Goal: Task Accomplishment & Management: Manage account settings

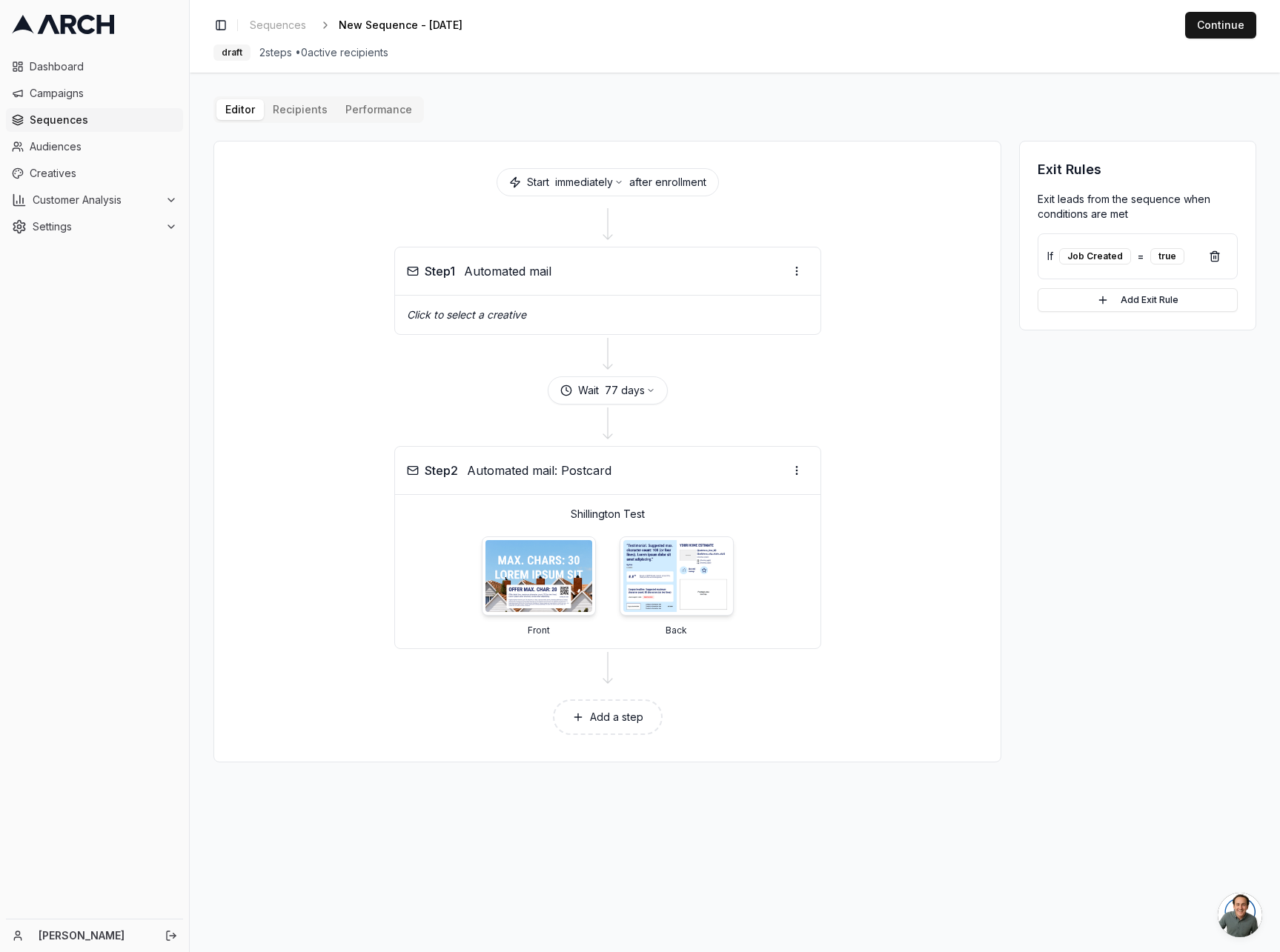
scroll to position [54, 0]
click at [1237, 897] on span "Open chat" at bounding box center [1240, 915] width 44 height 44
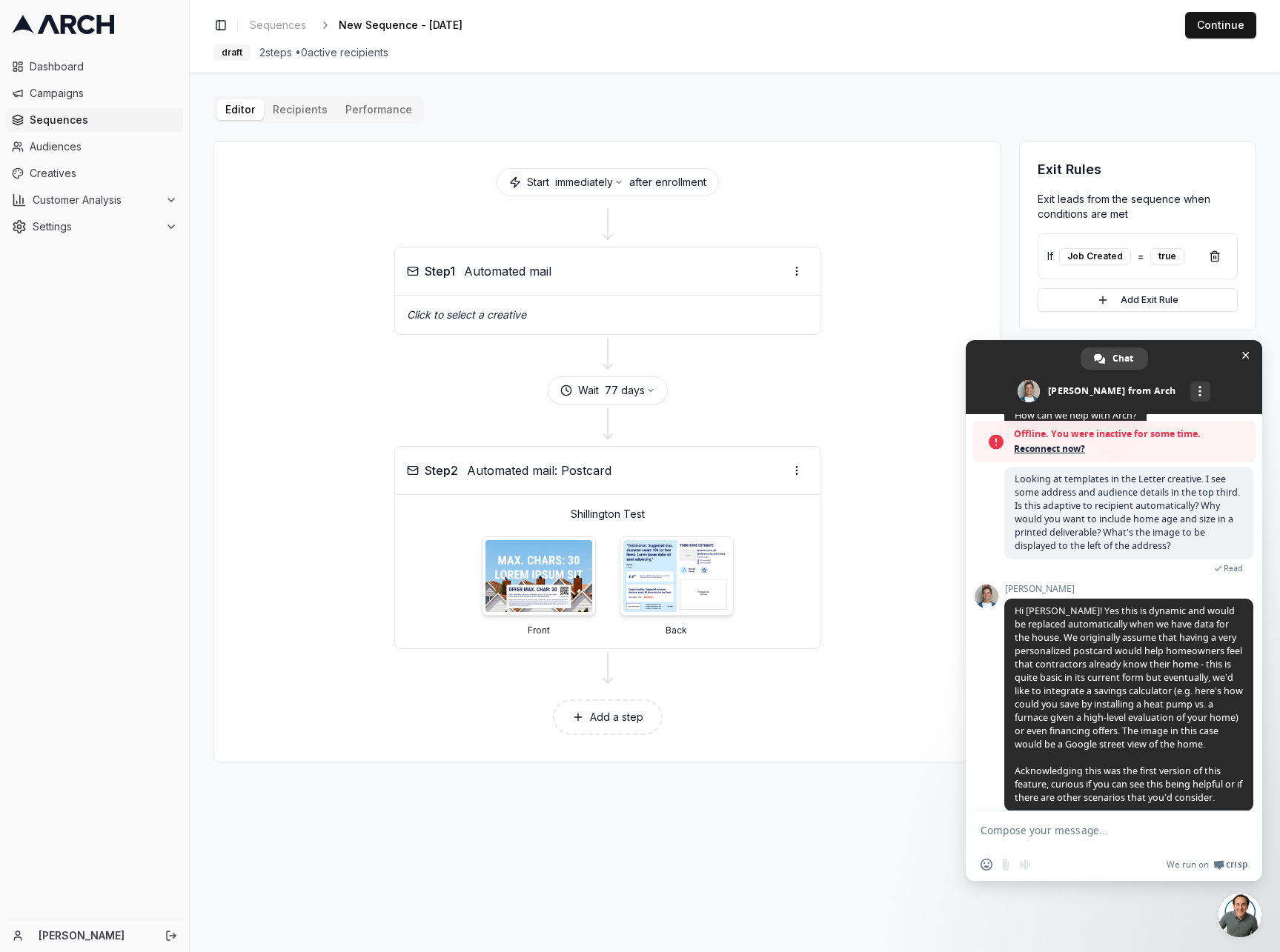
scroll to position [102, 0]
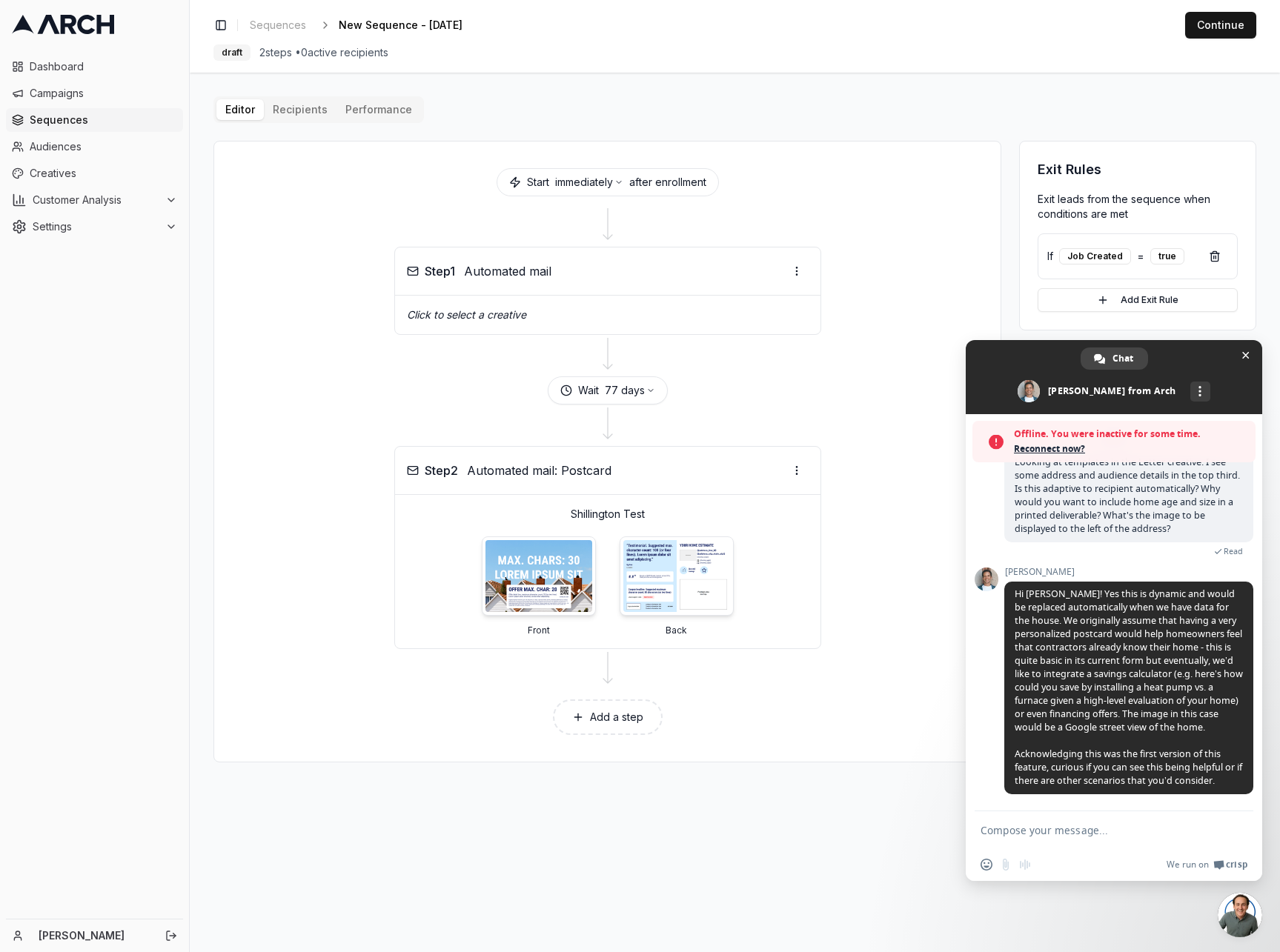
click at [172, 493] on div "Dashboard Campaigns Sequences Audiences Creatives Customer Analysis Settings" at bounding box center [95, 484] width 189 height 870
click at [594, 117] on div "Editor Recipients Performance Start immediately after enrollment Step 1 Automat…" at bounding box center [735, 429] width 1043 height 666
click at [76, 415] on div "Dashboard Campaigns Sequences Audiences Creatives Customer Analysis Settings" at bounding box center [95, 484] width 189 height 870
click at [82, 478] on div "Dashboard Campaigns Sequences Audiences Creatives Customer Analysis Settings" at bounding box center [95, 484] width 189 height 870
click at [150, 387] on div "Dashboard Campaigns Sequences Audiences Creatives Customer Analysis Settings" at bounding box center [95, 484] width 189 height 870
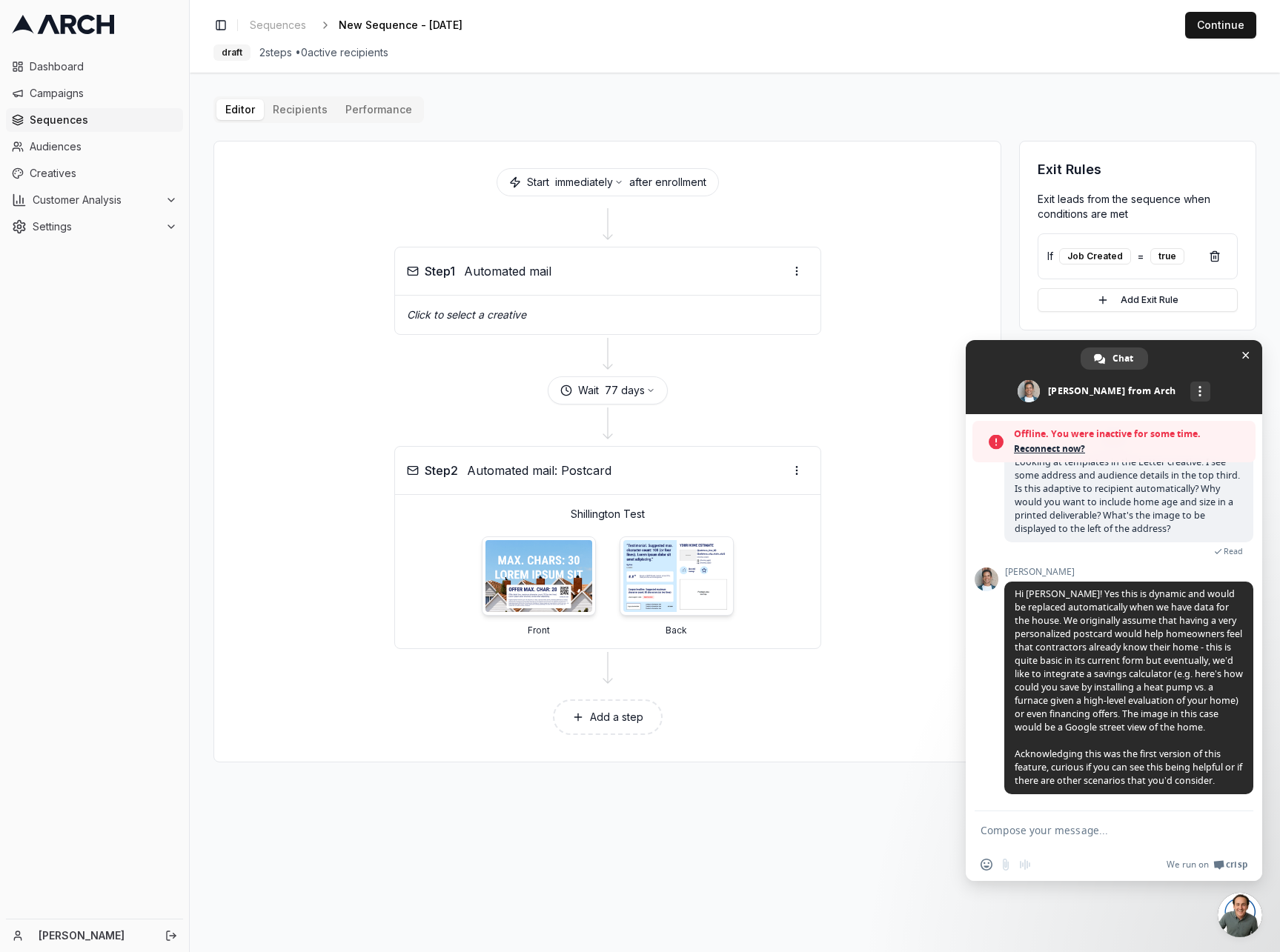
click at [78, 402] on div "Dashboard Campaigns Sequences Audiences Creatives Customer Analysis Settings" at bounding box center [95, 484] width 189 height 870
click at [136, 272] on div "Dashboard Campaigns Sequences Audiences Creatives Customer Analysis Settings" at bounding box center [95, 484] width 189 height 870
click at [73, 169] on span "Creatives" at bounding box center [103, 173] width 147 height 14
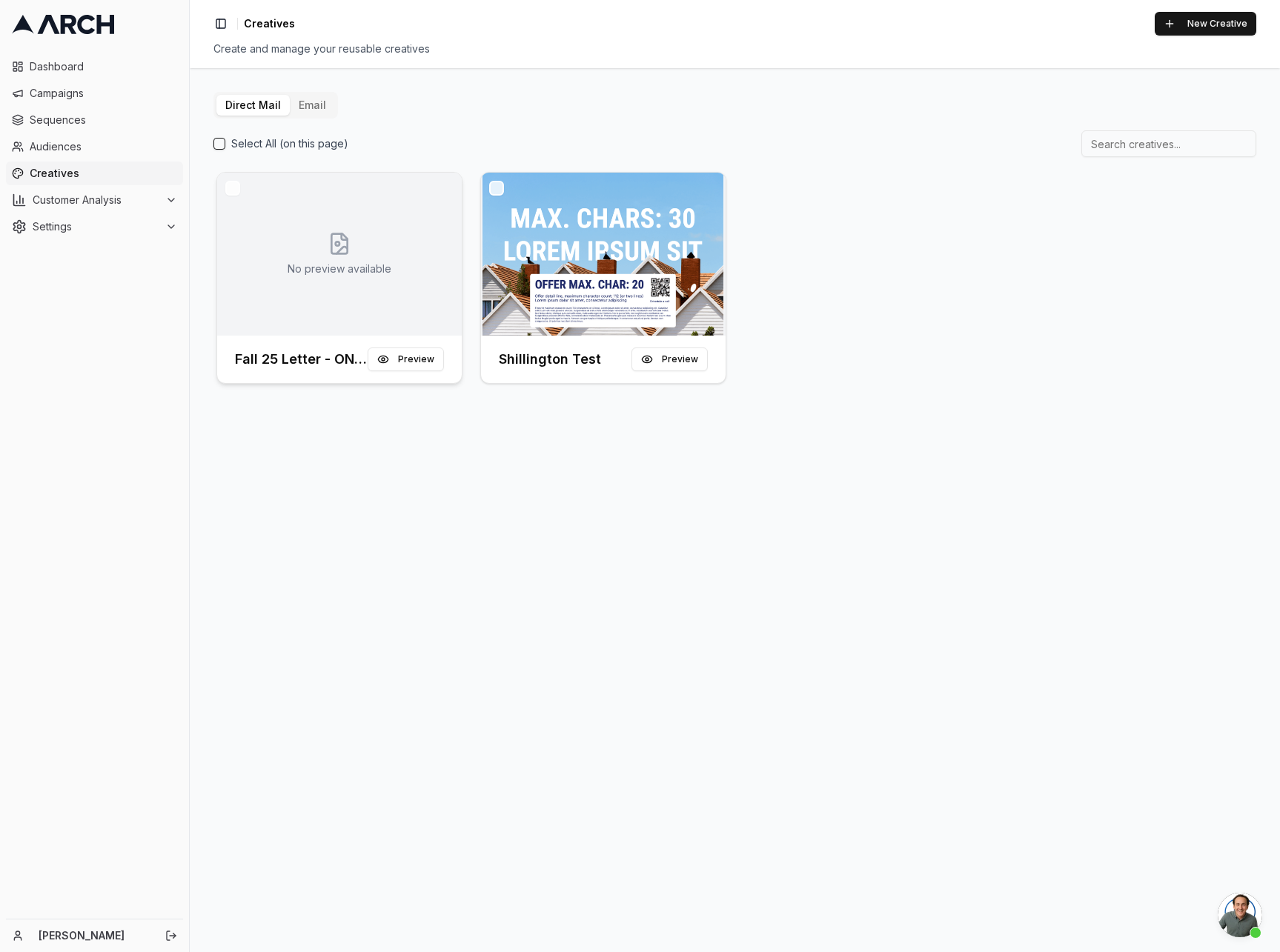
scroll to position [54, 0]
click at [340, 305] on div "No preview available" at bounding box center [339, 254] width 245 height 163
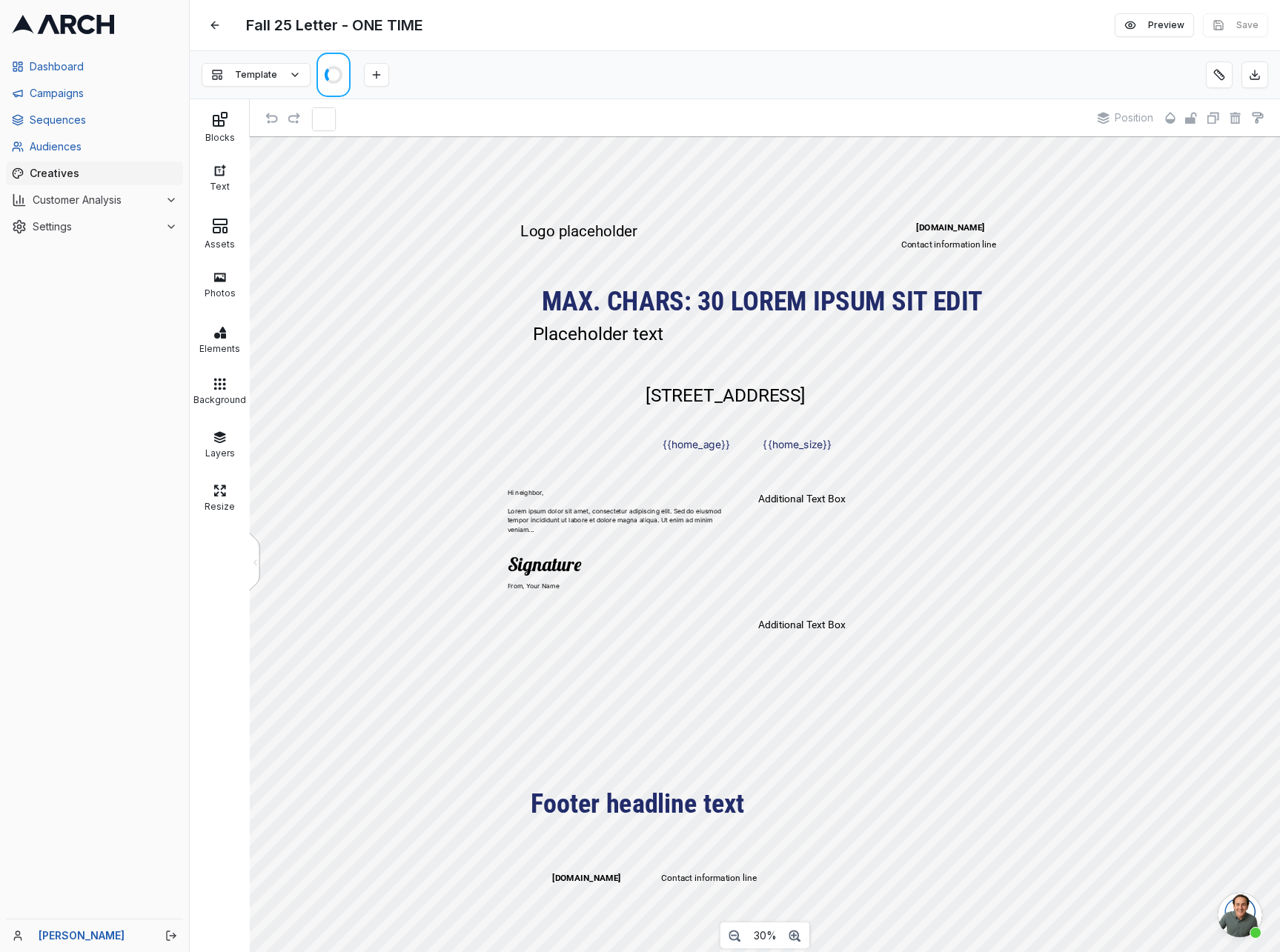
scroll to position [35, 0]
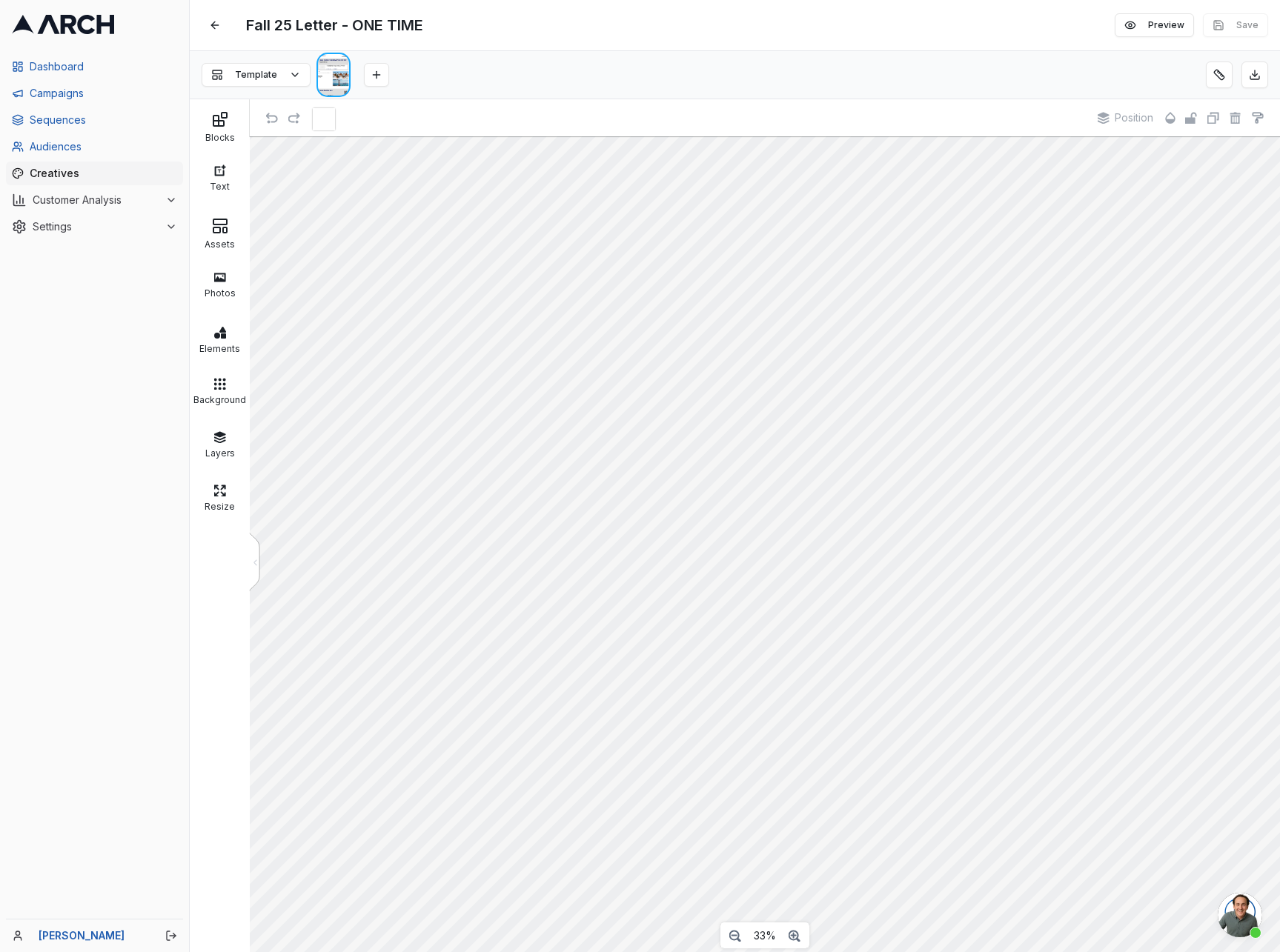
click at [1044, 68] on div "Template" at bounding box center [735, 75] width 1090 height 48
click at [1220, 72] on button at bounding box center [1219, 75] width 27 height 27
click at [1221, 76] on button at bounding box center [1219, 75] width 27 height 27
click at [1235, 925] on span "Open chat" at bounding box center [1240, 915] width 44 height 44
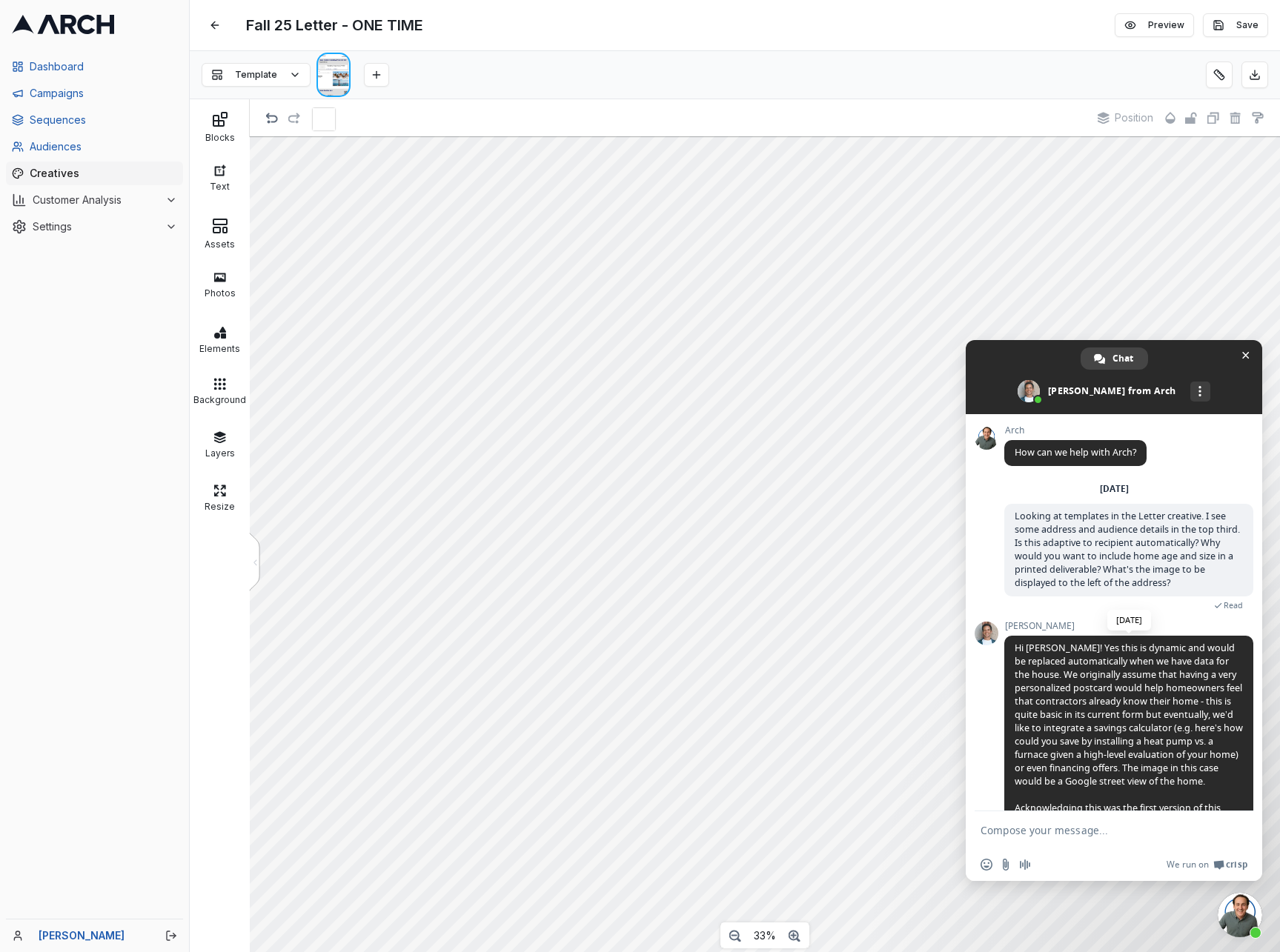
scroll to position [54, 0]
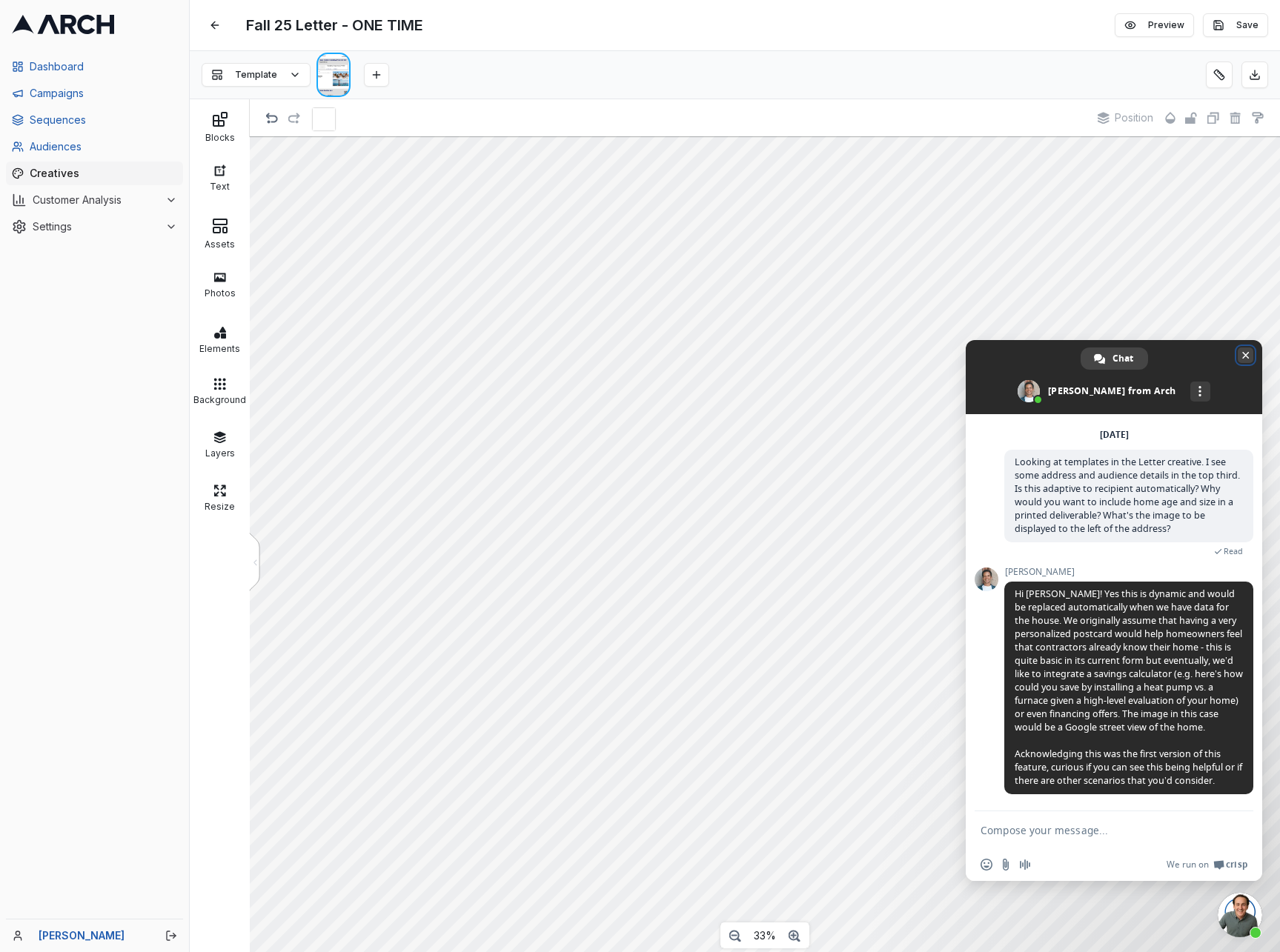
click at [1248, 353] on span "Close chat" at bounding box center [1246, 355] width 8 height 8
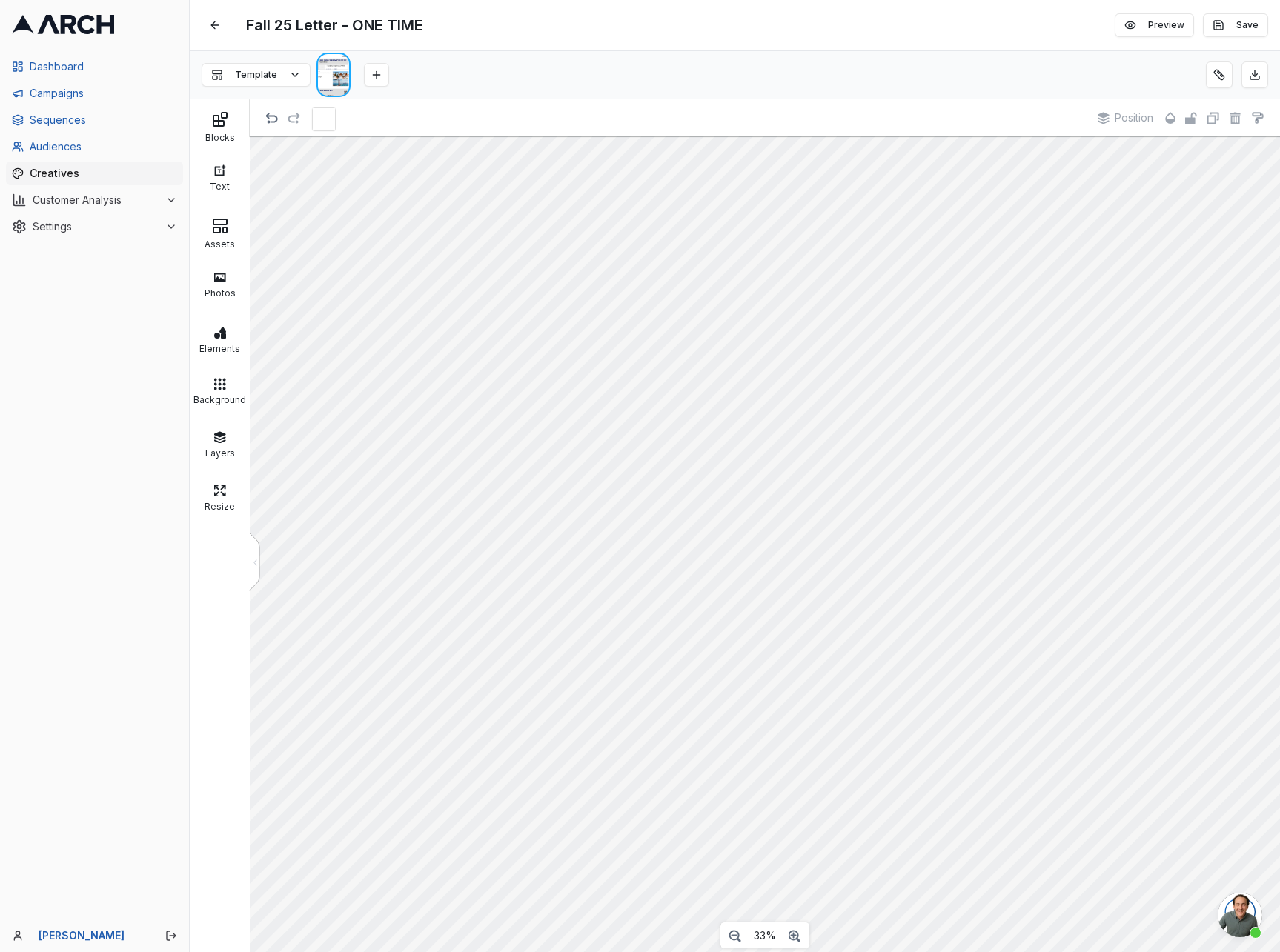
click at [68, 394] on div "Dashboard Campaigns Sequences Audiences Creatives Customer Analysis Settings" at bounding box center [95, 484] width 189 height 870
click at [1100, 77] on div "Template" at bounding box center [735, 75] width 1090 height 48
click at [653, 52] on div "Template" at bounding box center [735, 75] width 1090 height 48
click at [214, 27] on button at bounding box center [214, 25] width 27 height 27
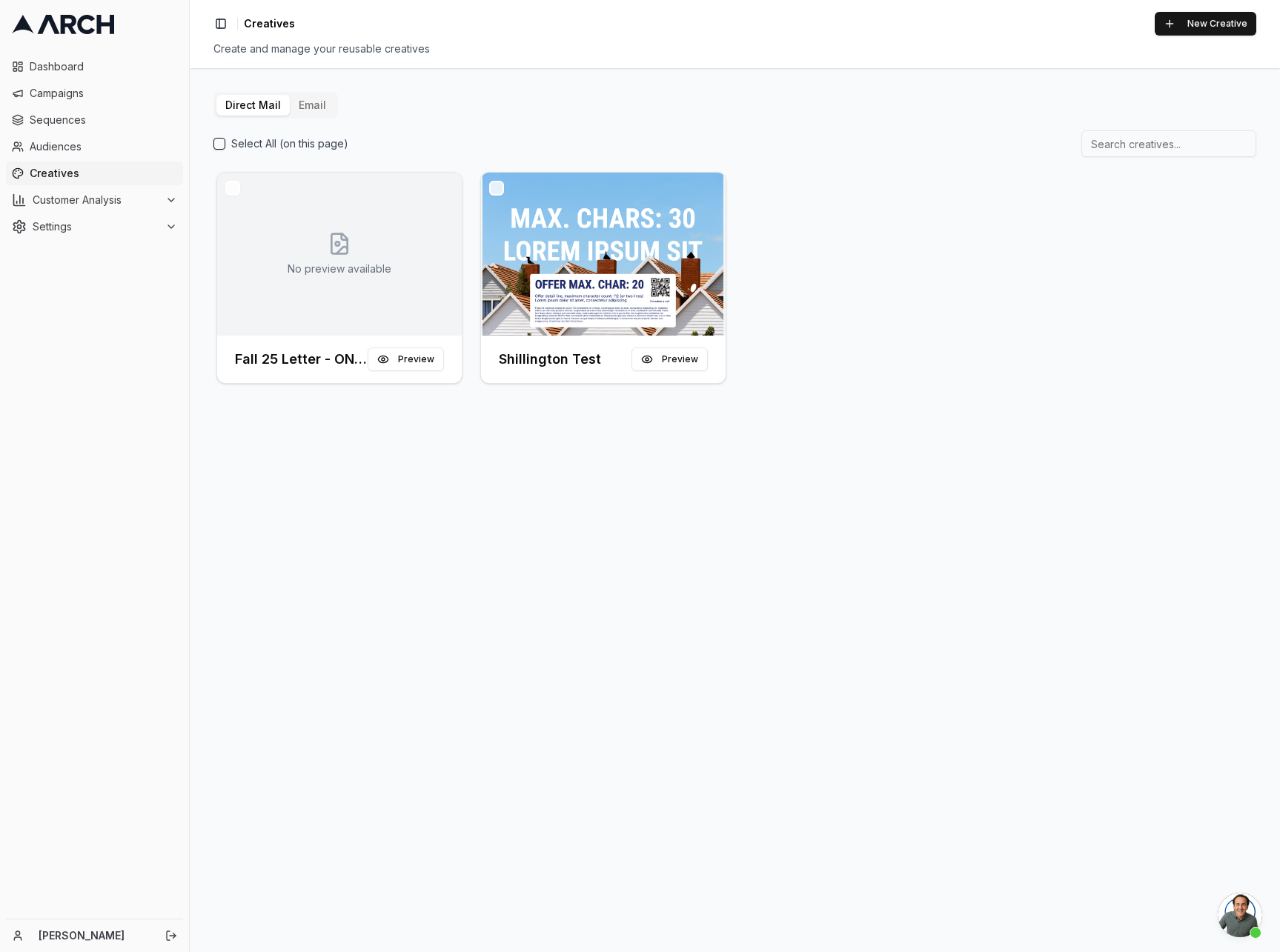
click at [232, 191] on button "button" at bounding box center [232, 188] width 14 height 14
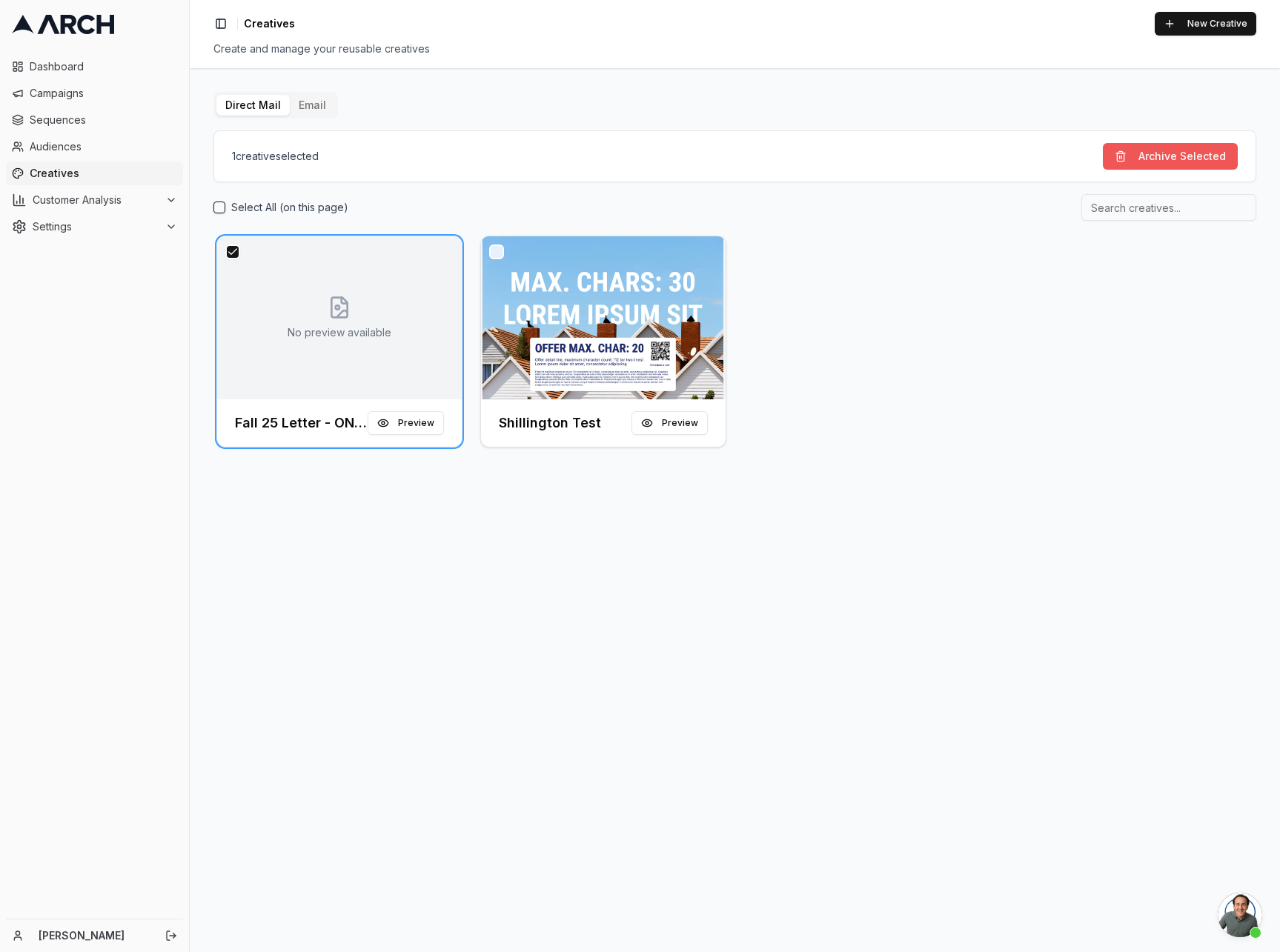
click at [1200, 154] on button "Archive Selected" at bounding box center [1170, 156] width 135 height 27
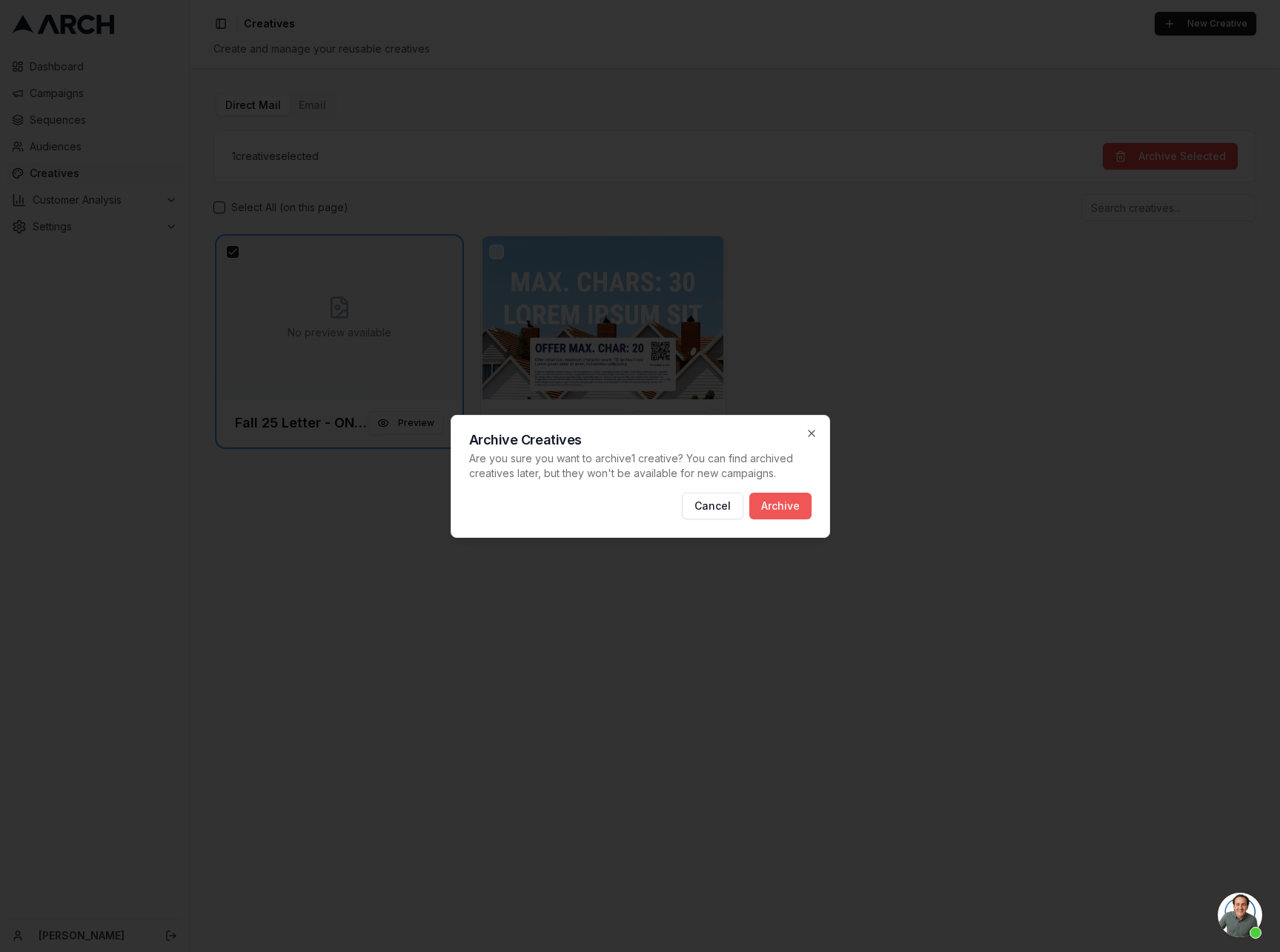
click at [789, 512] on button "Archive" at bounding box center [780, 506] width 63 height 27
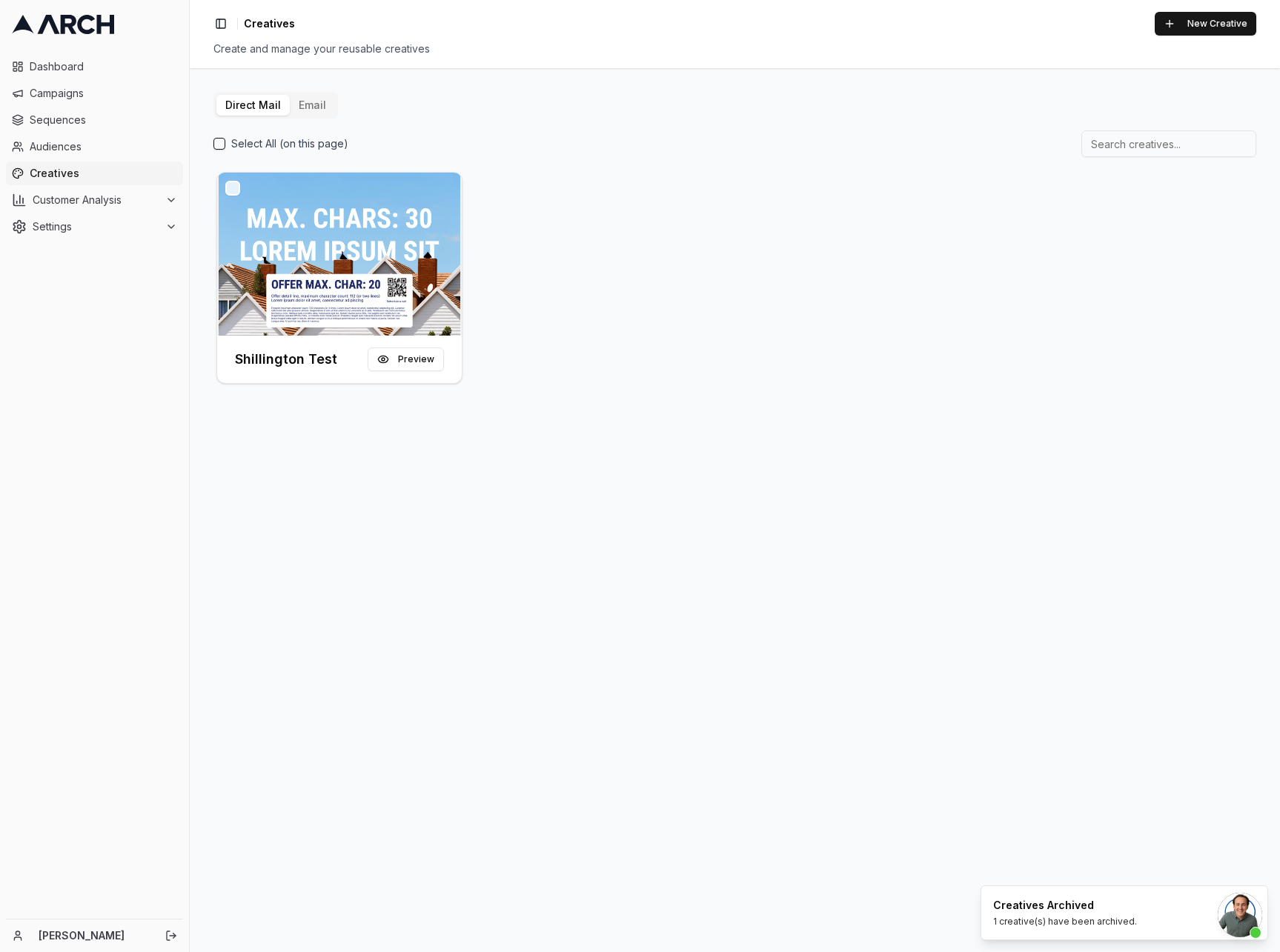
click at [716, 510] on div "Direct Mail Email Select All (on this page) Shillington Test Preview" at bounding box center [735, 510] width 1090 height 884
click at [712, 269] on div "Shillington Test Preview" at bounding box center [735, 278] width 1043 height 218
click at [79, 143] on span "Audiences" at bounding box center [103, 146] width 147 height 14
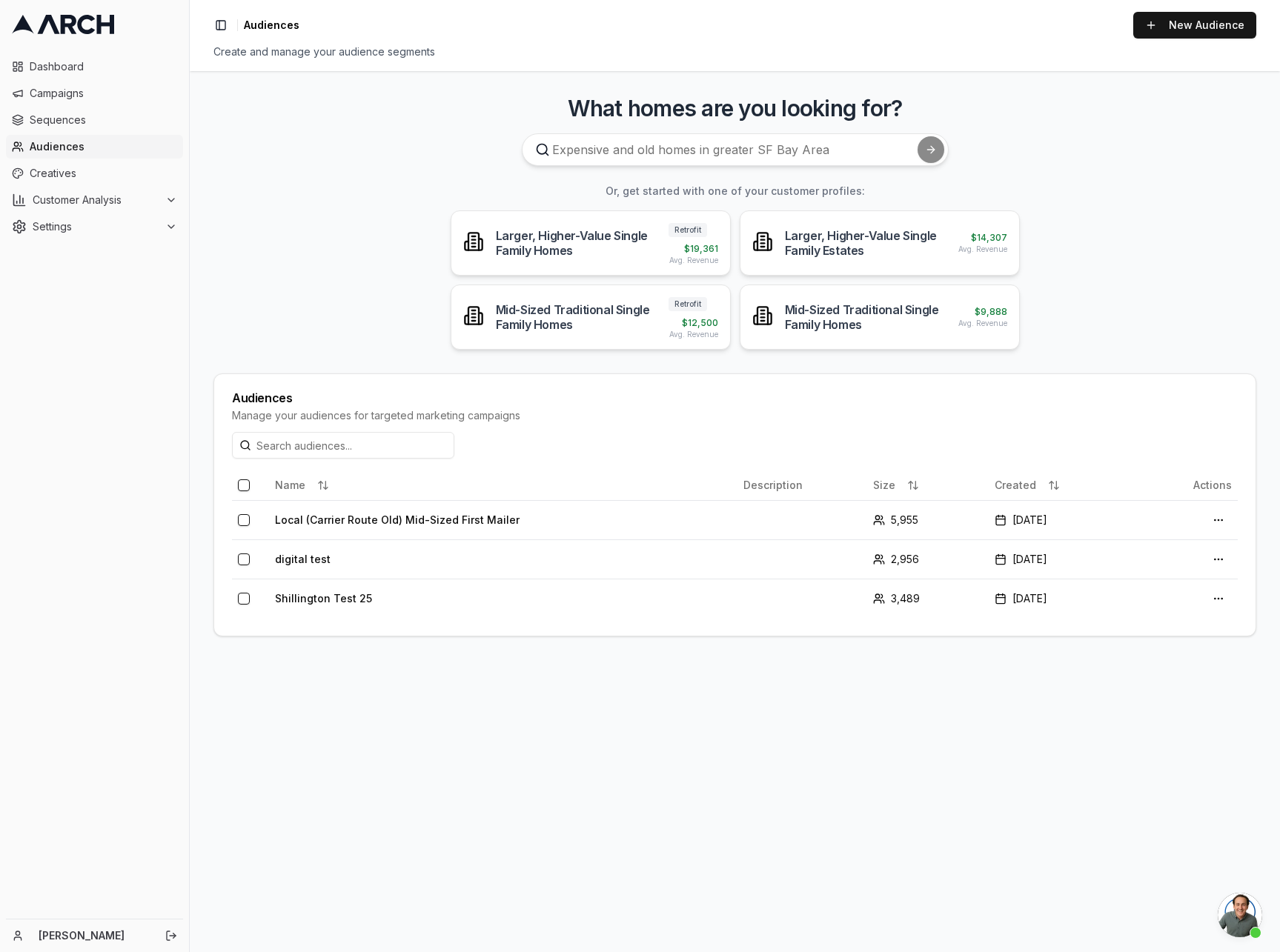
scroll to position [54, 0]
click at [794, 672] on main "What homes are you looking for? Or, get started with one of your customer profi…" at bounding box center [735, 511] width 1090 height 881
click at [139, 388] on div "Dashboard Campaigns Sequences Audiences Creatives Customer Analysis Settings" at bounding box center [95, 484] width 189 height 870
click at [543, 781] on main "What homes are you looking for? Or, get started with one of your customer profi…" at bounding box center [735, 511] width 1090 height 881
click at [358, 731] on main "What homes are you looking for? Or, get started with one of your customer profi…" at bounding box center [735, 511] width 1090 height 881
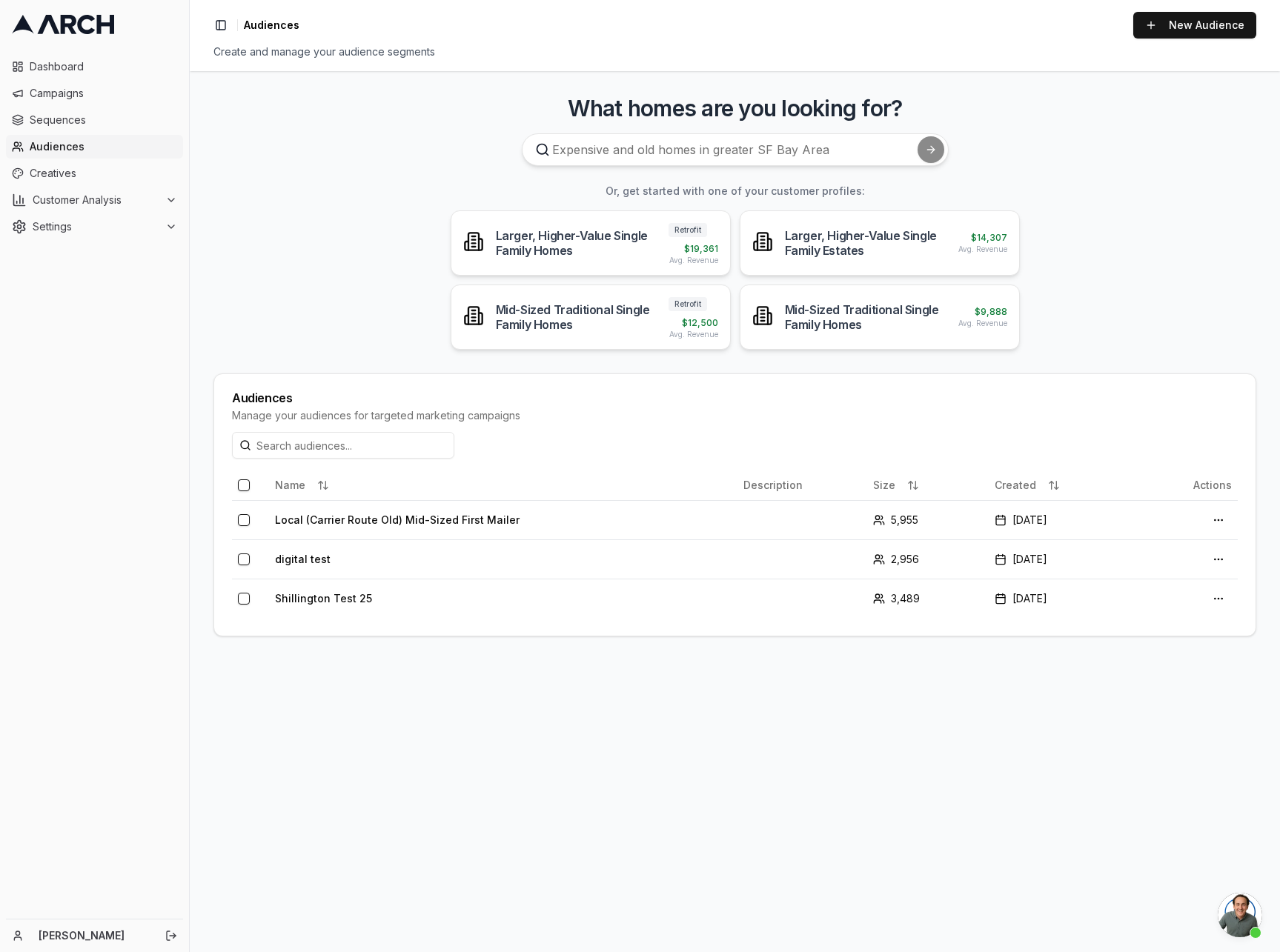
click at [845, 718] on main "What homes are you looking for? Or, get started with one of your customer profi…" at bounding box center [735, 511] width 1090 height 881
click at [792, 719] on main "What homes are you looking for? Or, get started with one of your customer profi…" at bounding box center [735, 511] width 1090 height 881
click at [242, 560] on button "button" at bounding box center [244, 560] width 12 height 12
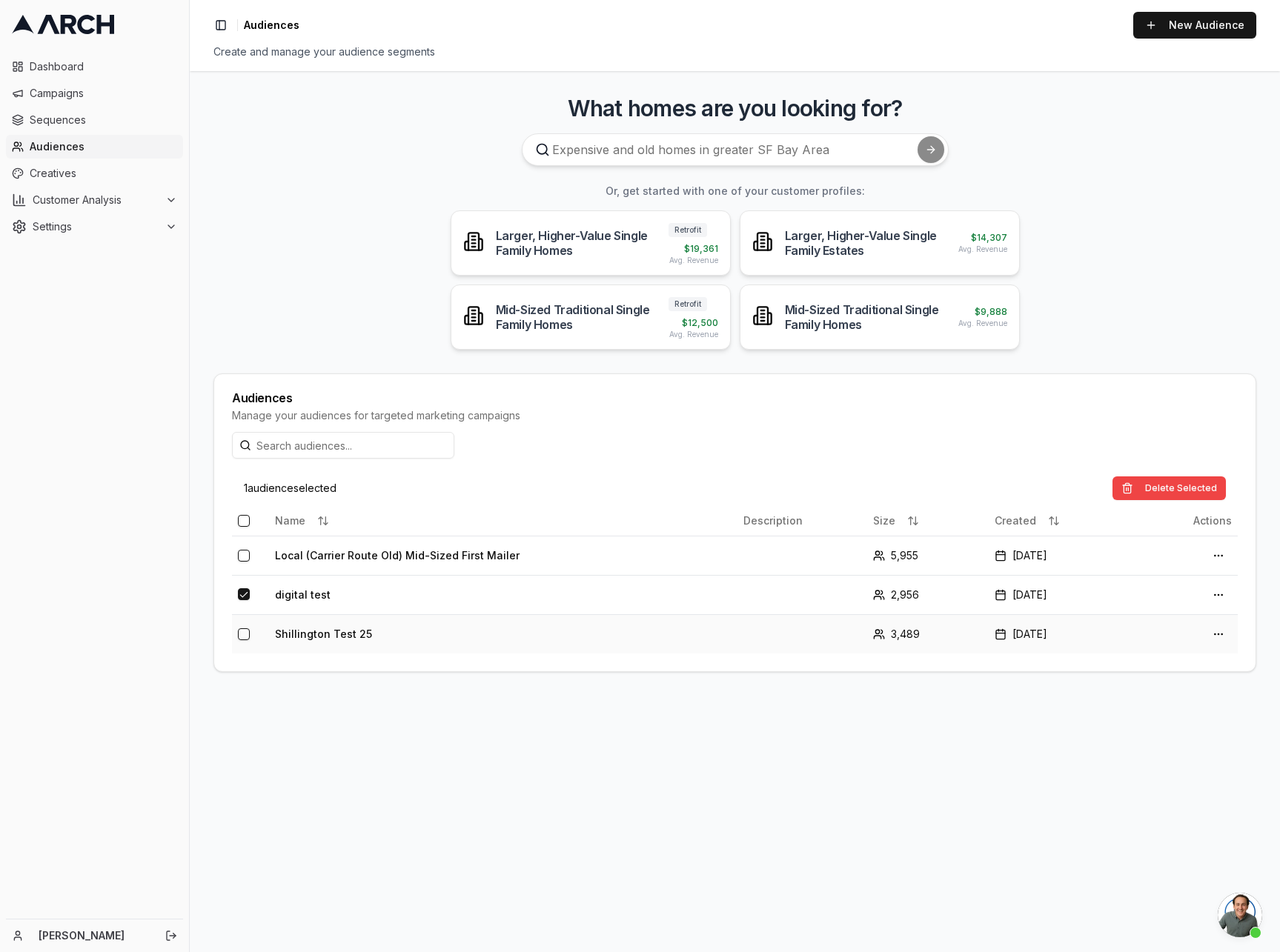
click at [248, 632] on button "button" at bounding box center [244, 635] width 12 height 12
click at [1202, 491] on button "Delete Selected" at bounding box center [1169, 488] width 114 height 24
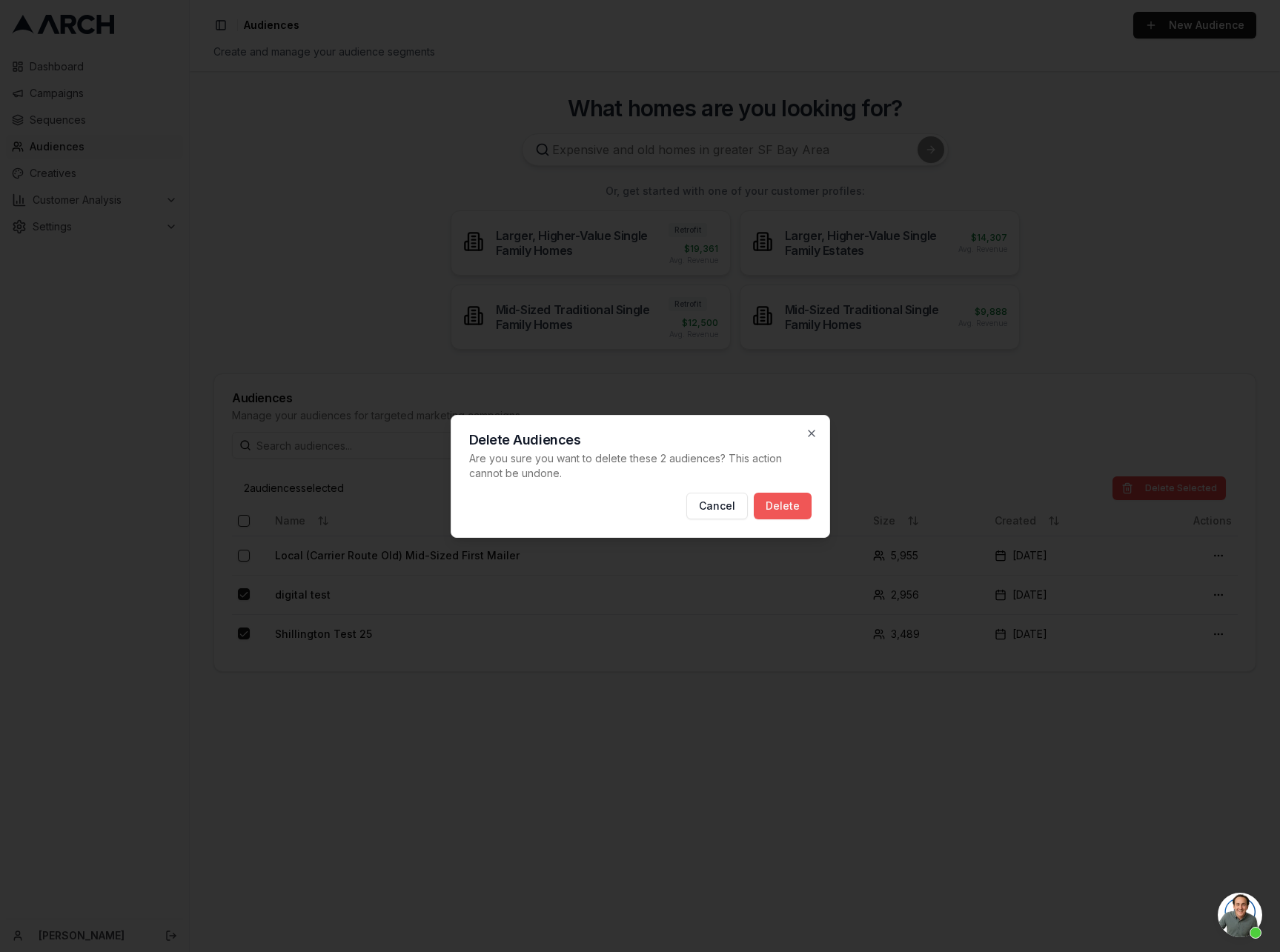
click at [798, 510] on button "Delete" at bounding box center [783, 506] width 58 height 27
click at [738, 749] on div at bounding box center [640, 476] width 1280 height 952
